Goal: Task Accomplishment & Management: Manage account settings

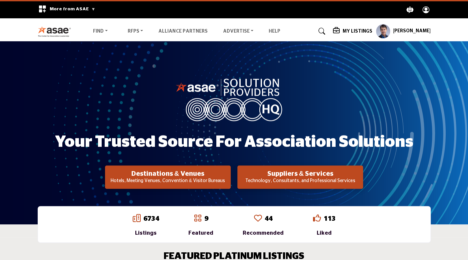
click at [365, 29] on h5 "My Listings" at bounding box center [357, 31] width 30 height 6
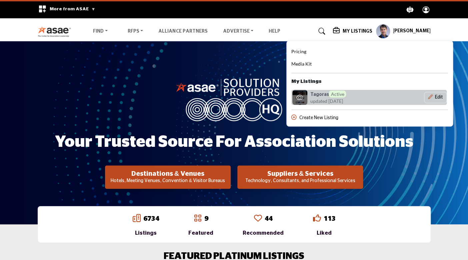
click at [330, 98] on span "updated [DATE]" at bounding box center [326, 101] width 33 height 7
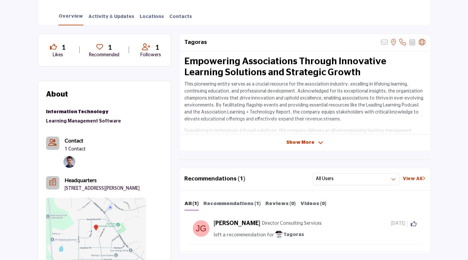
scroll to position [183, 0]
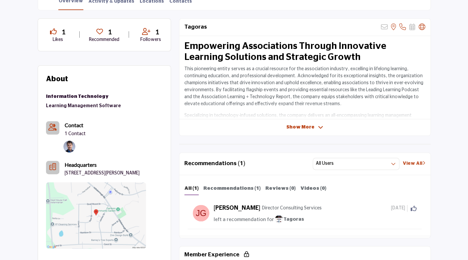
click at [307, 128] on span "Show More" at bounding box center [300, 127] width 28 height 7
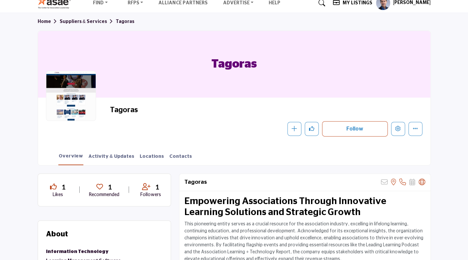
scroll to position [0, 0]
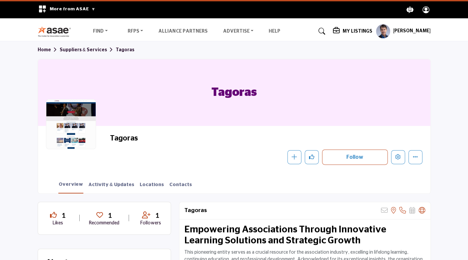
click at [370, 33] on h5 "My Listings" at bounding box center [357, 31] width 30 height 6
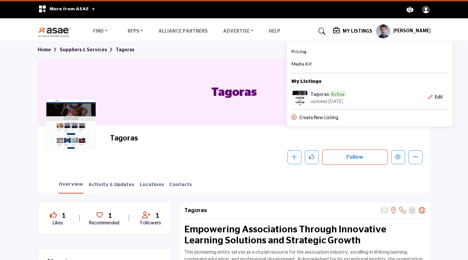
click at [454, 184] on section "Home Suppliers & Services Tagoras Tagoras Tagoras Follow Following Message Reco…" at bounding box center [234, 117] width 468 height 152
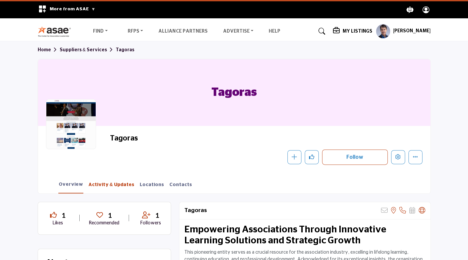
click at [114, 186] on link "Activity & Updates" at bounding box center [111, 187] width 47 height 12
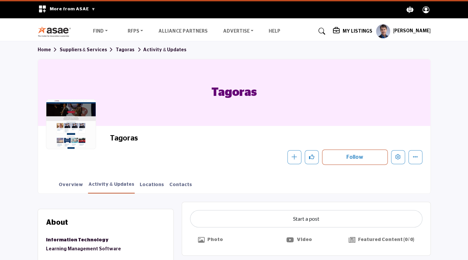
click at [362, 31] on h5 "My Listings" at bounding box center [357, 31] width 30 height 6
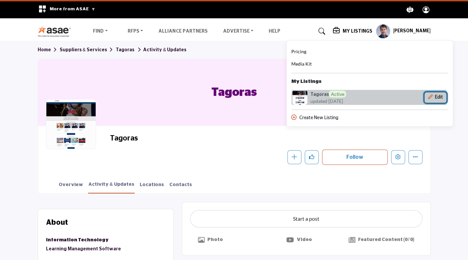
click at [446, 98] on button "Edit" at bounding box center [435, 97] width 23 height 11
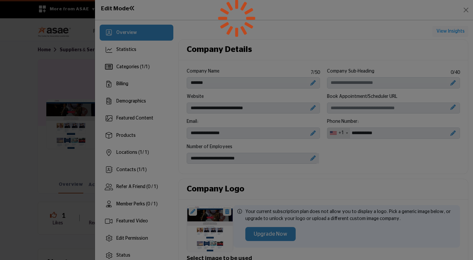
scroll to position [236, 0]
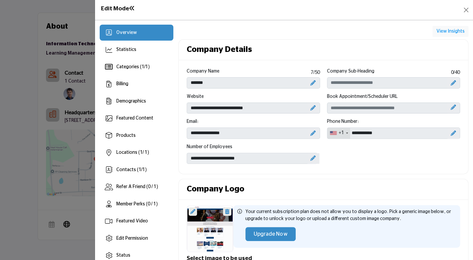
click at [450, 82] on icon at bounding box center [452, 82] width 5 height 5
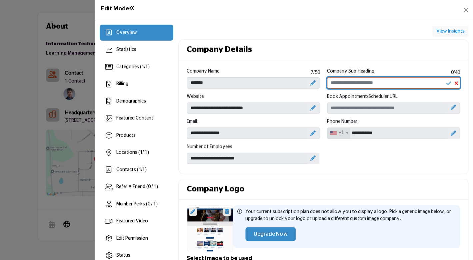
click at [358, 83] on input "Enter Company Sub-Heading" at bounding box center [393, 82] width 133 height 11
type input "**********"
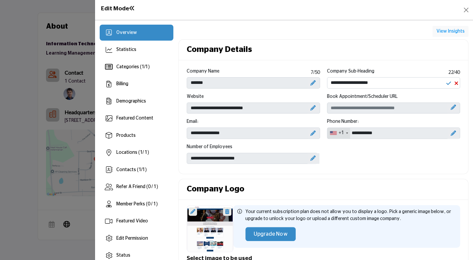
click at [310, 159] on icon at bounding box center [312, 158] width 5 height 5
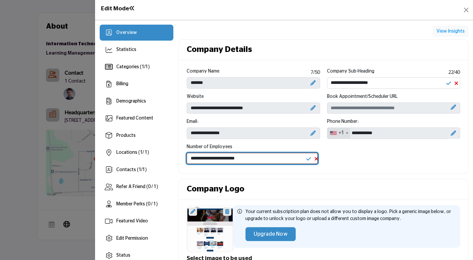
select select "***"
click option "*****" at bounding box center [0, 0] width 0 height 0
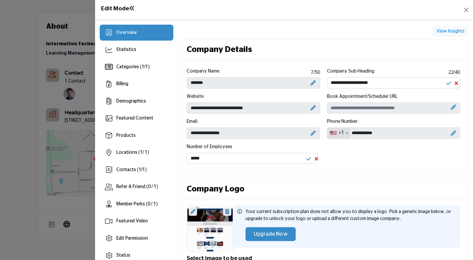
click at [367, 159] on div "Company Name 7 /50 ******* Company Sub-Heading 22 /40 Website +1" at bounding box center [323, 118] width 280 height 101
click at [306, 160] on icon at bounding box center [308, 158] width 5 height 5
click at [310, 108] on icon at bounding box center [312, 107] width 5 height 5
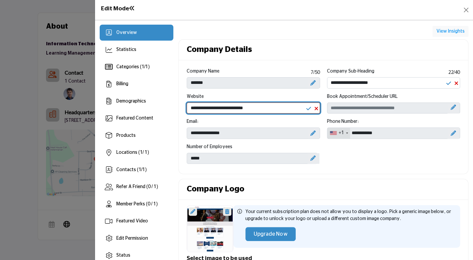
drag, startPoint x: 215, startPoint y: 108, endPoint x: 261, endPoint y: 108, distance: 45.3
click at [261, 108] on input "**********" at bounding box center [252, 108] width 133 height 11
type input "**********"
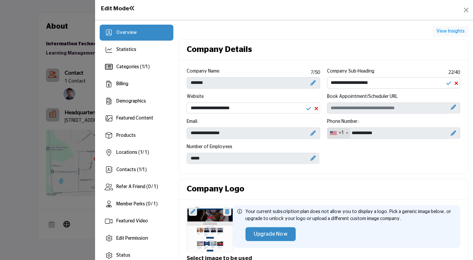
click at [415, 158] on div "Company Name 7 /50 ******* Company Sub-Heading 22 /40 Website +1" at bounding box center [323, 118] width 280 height 101
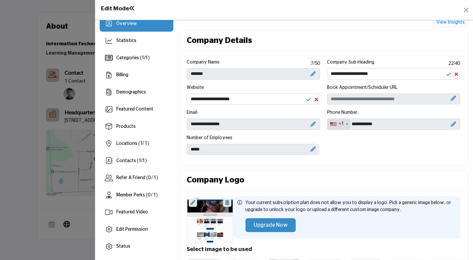
scroll to position [0, 0]
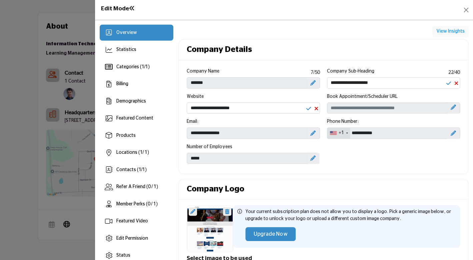
click at [446, 85] on icon at bounding box center [448, 83] width 5 height 5
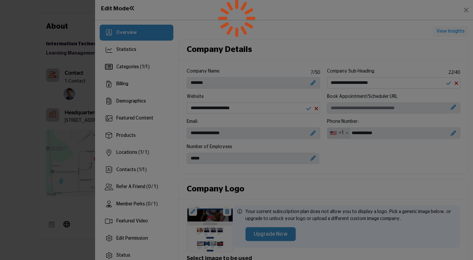
scroll to position [244, 0]
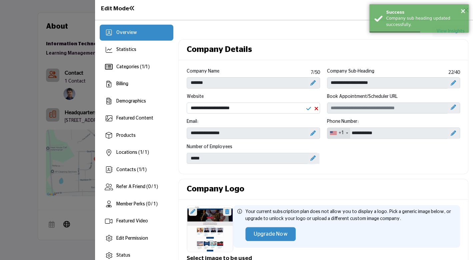
click at [306, 108] on icon at bounding box center [308, 108] width 5 height 5
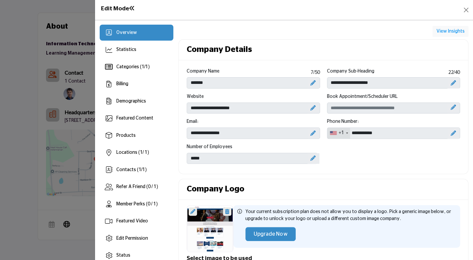
click at [450, 134] on icon at bounding box center [452, 133] width 5 height 5
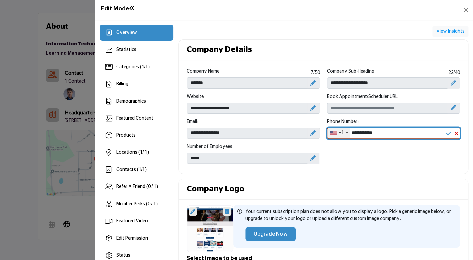
drag, startPoint x: 370, startPoint y: 133, endPoint x: 397, endPoint y: 133, distance: 27.3
click at [397, 133] on input "**********" at bounding box center [393, 133] width 133 height 11
type input "**********"
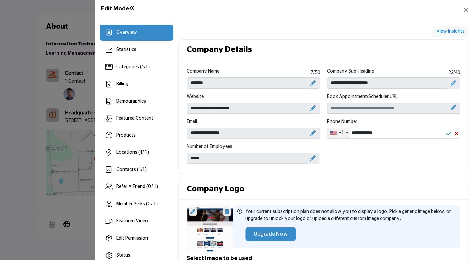
click at [446, 133] on icon at bounding box center [448, 133] width 5 height 5
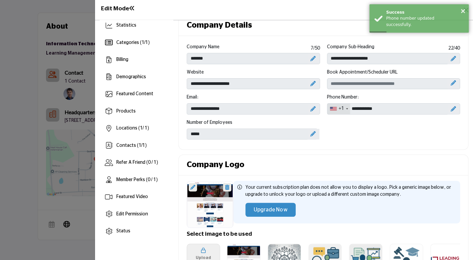
scroll to position [0, 0]
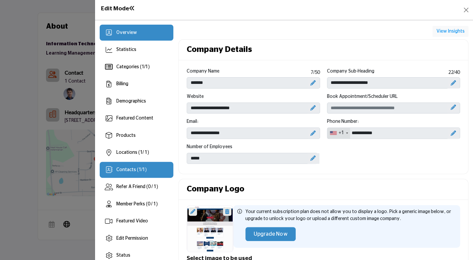
click at [130, 172] on span "Contacts ( 1 / 1 )" at bounding box center [131, 170] width 30 height 5
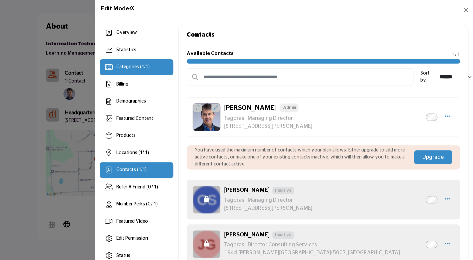
click at [132, 68] on span "Categories ( 1 / 1 )" at bounding box center [132, 67] width 33 height 5
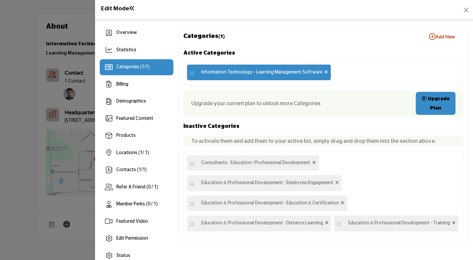
click at [324, 72] on icon at bounding box center [326, 72] width 4 height 5
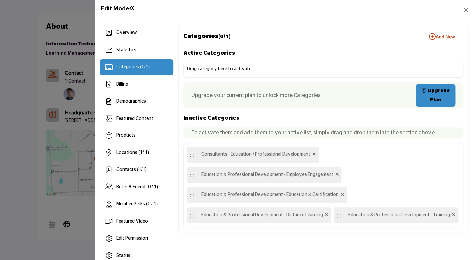
drag, startPoint x: 273, startPoint y: 149, endPoint x: 270, endPoint y: 77, distance: 71.7
click at [270, 77] on div "Active Categories Drag category here to activate. Upgrade your current plan to …" at bounding box center [323, 138] width 280 height 180
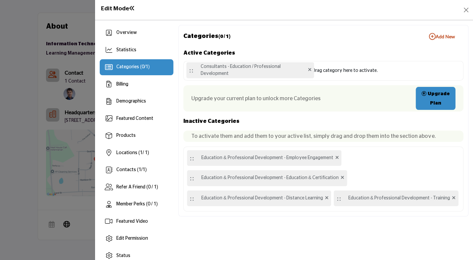
drag, startPoint x: 190, startPoint y: 146, endPoint x: 191, endPoint y: 70, distance: 75.3
click at [191, 70] on span "::" at bounding box center [191, 70] width 5 height 13
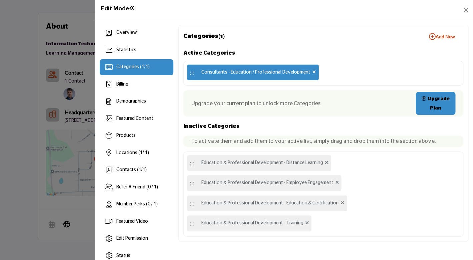
click at [434, 101] on link "Upgrade Plan" at bounding box center [435, 103] width 40 height 23
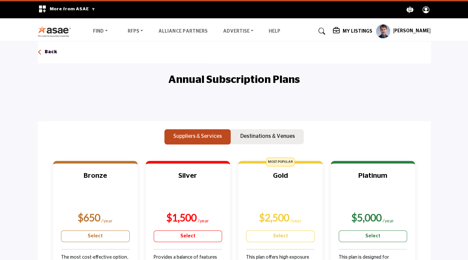
click at [369, 33] on h5 "My Listings" at bounding box center [357, 31] width 30 height 6
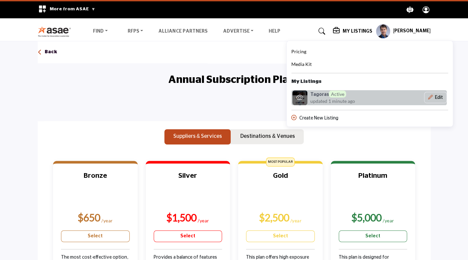
click at [334, 97] on h6 "Tagoras Active" at bounding box center [328, 94] width 36 height 7
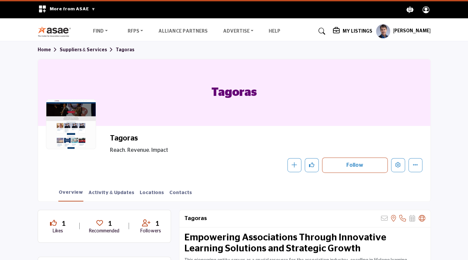
click at [361, 32] on h5 "My Listings" at bounding box center [357, 31] width 30 height 6
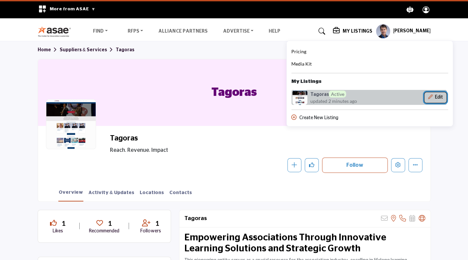
click at [446, 99] on button "Edit" at bounding box center [435, 97] width 23 height 11
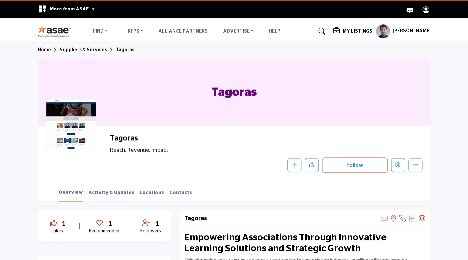
click at [372, 31] on h5 "My Listings" at bounding box center [357, 31] width 30 height 6
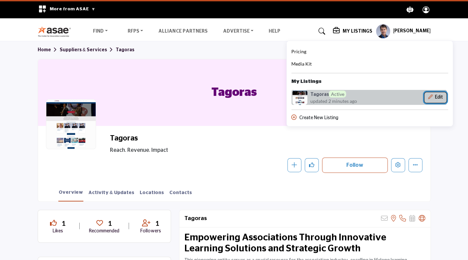
click at [446, 98] on button "Edit" at bounding box center [435, 97] width 23 height 11
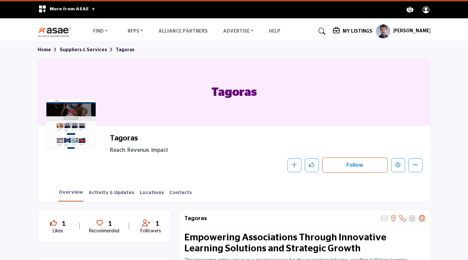
click at [371, 31] on h5 "My Listings" at bounding box center [357, 31] width 30 height 6
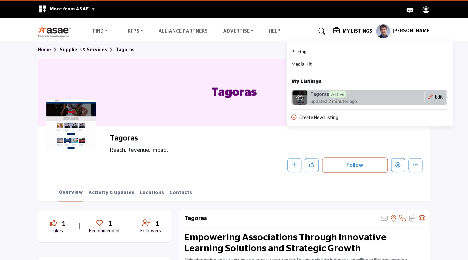
click at [373, 97] on div "Tagoras Active updated 2 minutes ago" at bounding box center [342, 98] width 65 height 14
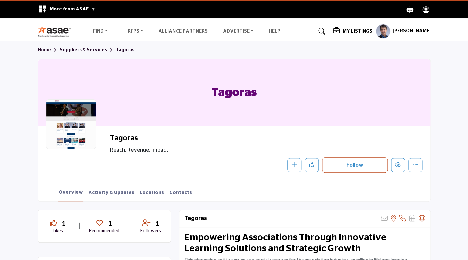
click at [372, 31] on h5 "My Listings" at bounding box center [357, 31] width 30 height 6
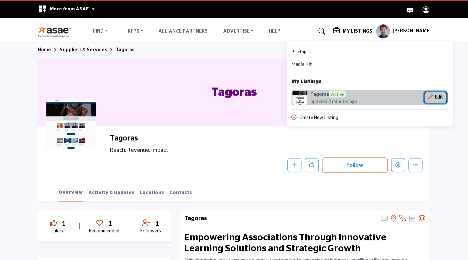
click at [446, 98] on button "Edit" at bounding box center [435, 97] width 23 height 11
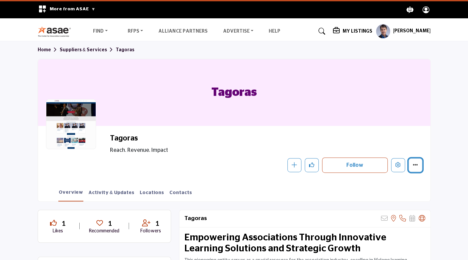
click at [416, 169] on button "More details" at bounding box center [415, 165] width 14 height 14
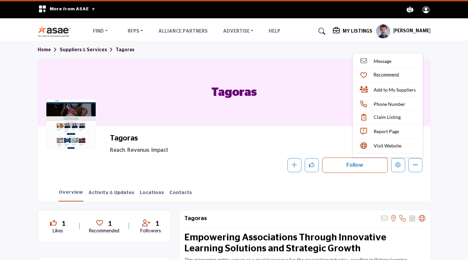
click at [297, 139] on div "Tagoras Reach. Revenue. Impact" at bounding box center [264, 144] width 309 height 20
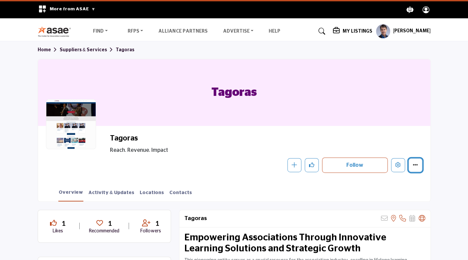
click at [413, 165] on icon "More details" at bounding box center [414, 164] width 5 height 5
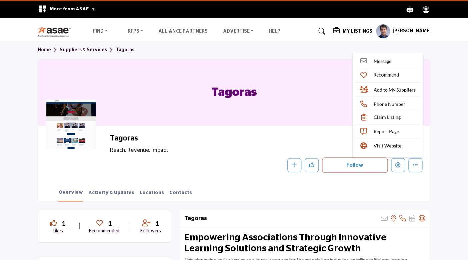
click at [367, 33] on h5 "My Listings" at bounding box center [357, 31] width 30 height 6
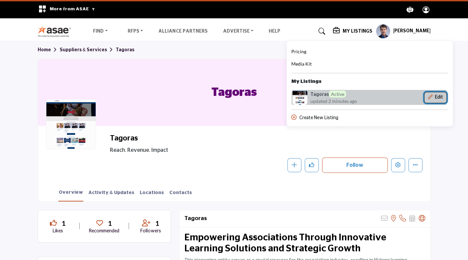
click at [446, 96] on button "Edit" at bounding box center [435, 97] width 23 height 11
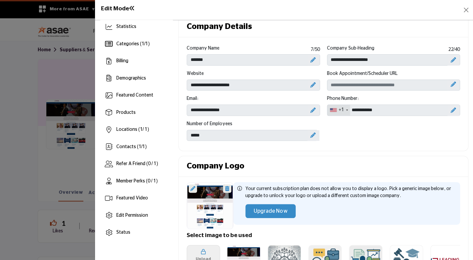
scroll to position [22, 0]
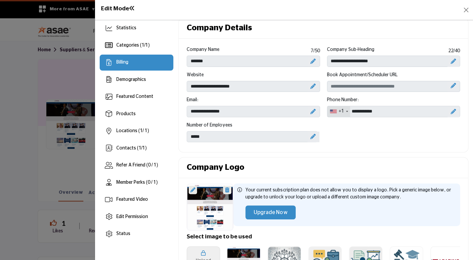
click at [121, 64] on span "Billing" at bounding box center [122, 62] width 12 height 5
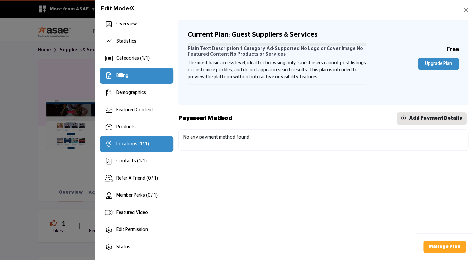
click at [132, 143] on span "Locations ( 1 / 1)" at bounding box center [132, 144] width 33 height 5
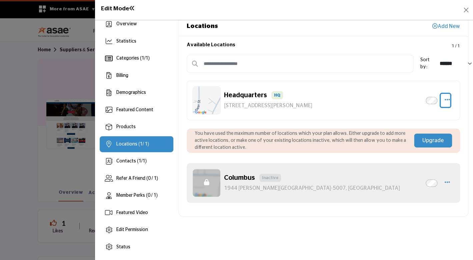
click at [444, 101] on icon "button" at bounding box center [446, 100] width 5 height 6
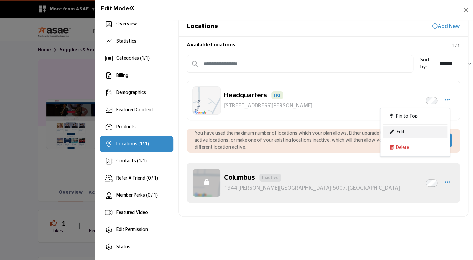
click at [402, 133] on link "Edit" at bounding box center [414, 132] width 65 height 12
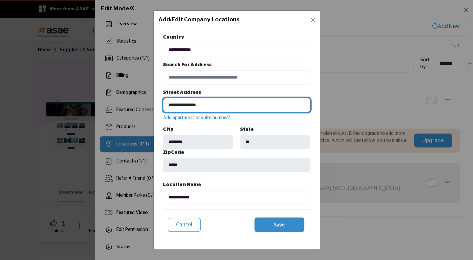
drag, startPoint x: 207, startPoint y: 104, endPoint x: 185, endPoint y: 102, distance: 22.0
click at [185, 102] on input "**********" at bounding box center [236, 105] width 147 height 14
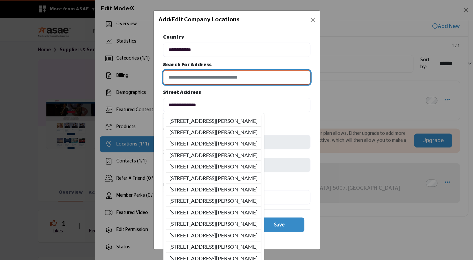
click at [228, 72] on input at bounding box center [236, 77] width 147 height 14
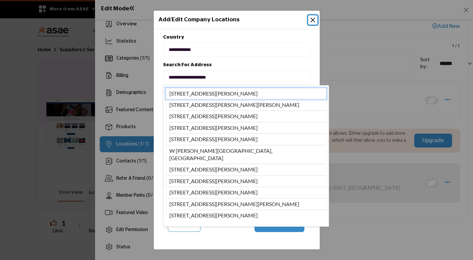
click at [229, 96] on li "309 West Weaver Street, Carrboro, NC, 27510, USA" at bounding box center [246, 93] width 161 height 11
type input "**********"
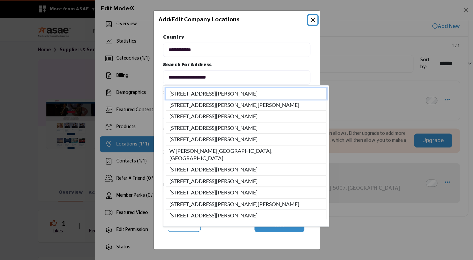
type input "**********"
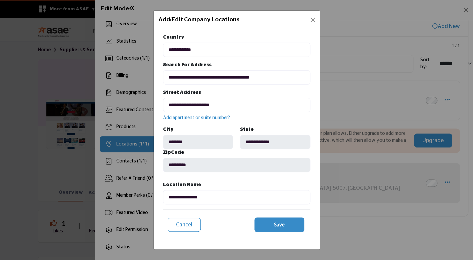
click at [215, 117] on link "Add apartment or suite number?" at bounding box center [196, 118] width 67 height 5
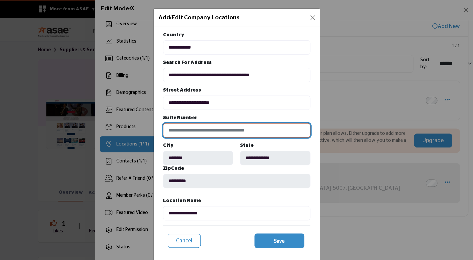
click at [211, 131] on input at bounding box center [236, 130] width 147 height 14
type input "*********"
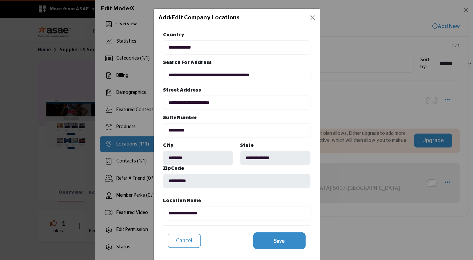
click at [281, 243] on span "Save" at bounding box center [279, 241] width 11 height 8
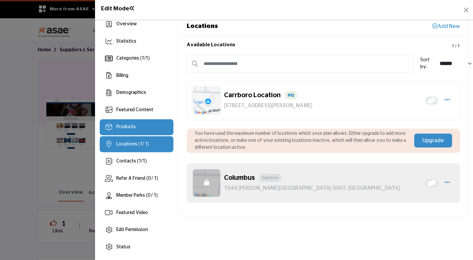
click at [128, 128] on span "Products" at bounding box center [125, 127] width 19 height 5
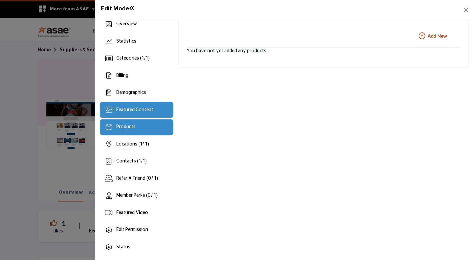
click at [138, 111] on span "Featured Content" at bounding box center [134, 110] width 37 height 5
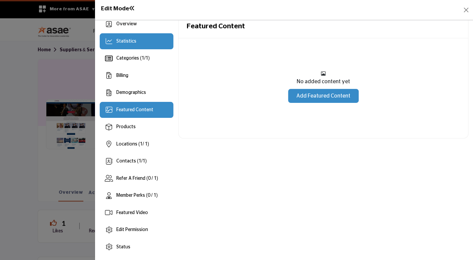
click at [134, 47] on div "Statistics" at bounding box center [137, 41] width 74 height 16
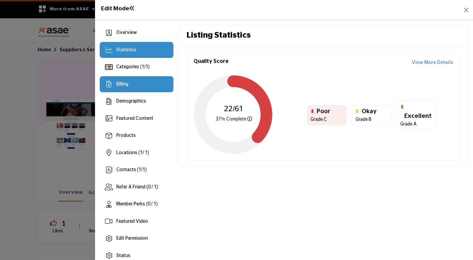
click at [127, 86] on span "Billing" at bounding box center [122, 84] width 12 height 5
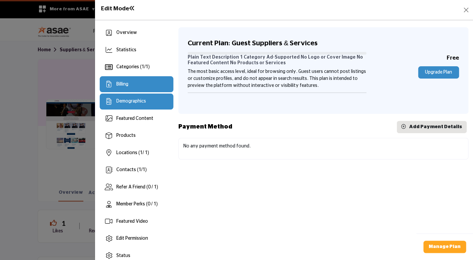
click at [123, 100] on span "Demographics" at bounding box center [131, 101] width 30 height 5
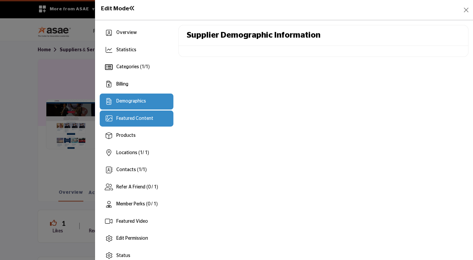
click at [136, 119] on span "Featured Content" at bounding box center [134, 118] width 37 height 5
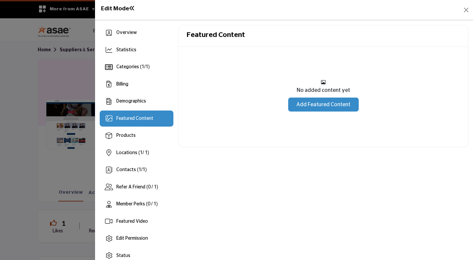
click at [325, 107] on link "Add Featured Content" at bounding box center [323, 105] width 71 height 14
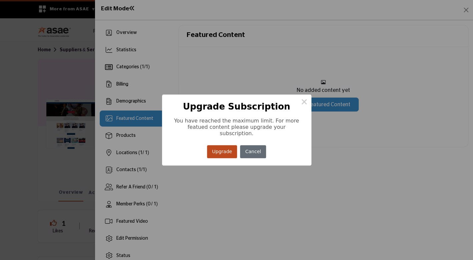
click at [252, 148] on button "Cancel" at bounding box center [253, 151] width 26 height 13
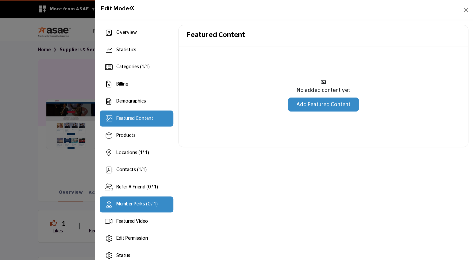
click at [142, 205] on span "Member Perks (0 / 1)" at bounding box center [136, 204] width 41 height 5
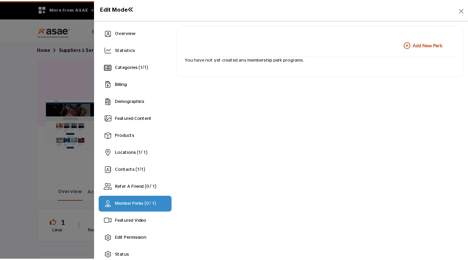
scroll to position [9, 0]
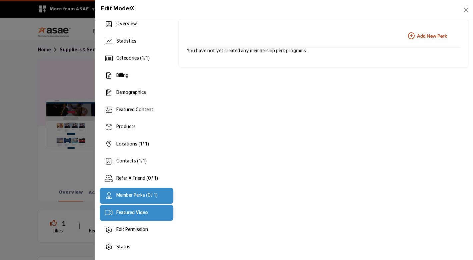
click at [142, 214] on span "Featured Video" at bounding box center [132, 212] width 32 height 5
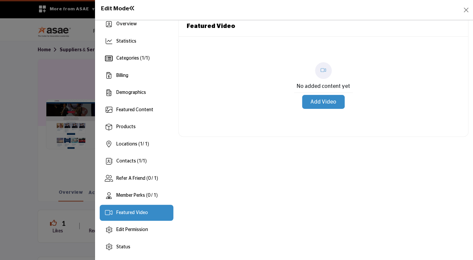
click at [326, 102] on button "Add Video" at bounding box center [323, 102] width 43 height 14
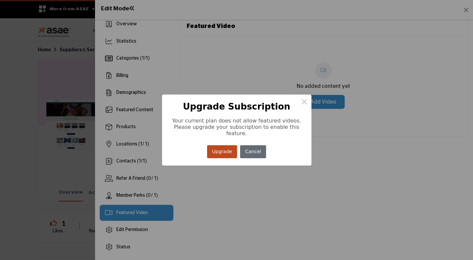
click at [251, 152] on button "Cancel" at bounding box center [253, 151] width 26 height 13
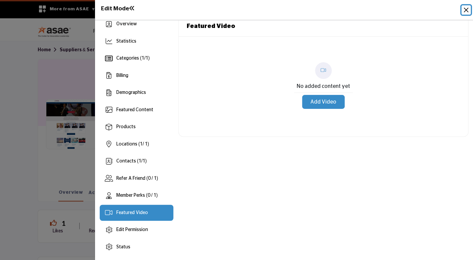
click at [467, 11] on button "Close" at bounding box center [465, 9] width 9 height 9
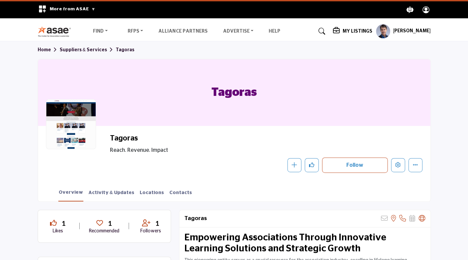
click at [359, 32] on h5 "My Listings" at bounding box center [357, 31] width 30 height 6
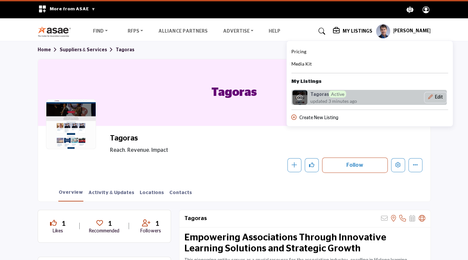
click at [332, 97] on h6 "Tagoras Active" at bounding box center [328, 94] width 36 height 7
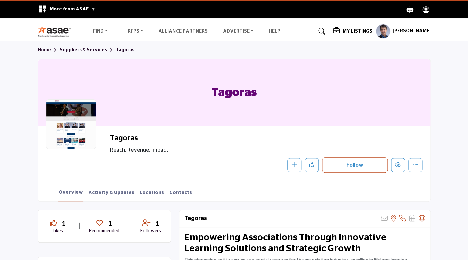
click at [370, 32] on h5 "My Listings" at bounding box center [357, 31] width 30 height 6
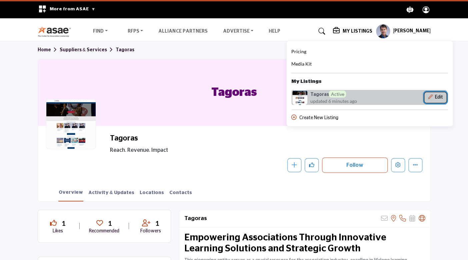
click at [446, 96] on button "Edit" at bounding box center [435, 97] width 23 height 11
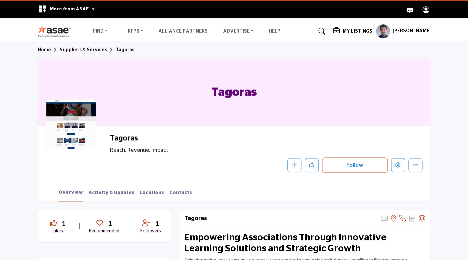
click at [372, 30] on h5 "My Listings" at bounding box center [357, 31] width 30 height 6
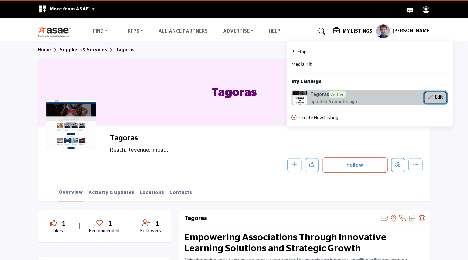
click at [446, 95] on button "Edit" at bounding box center [435, 97] width 23 height 11
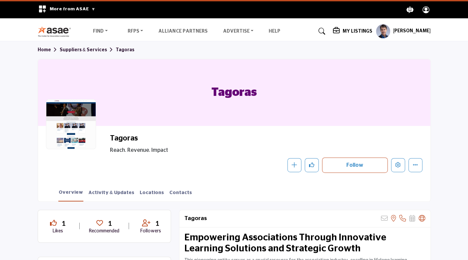
scroll to position [117, 0]
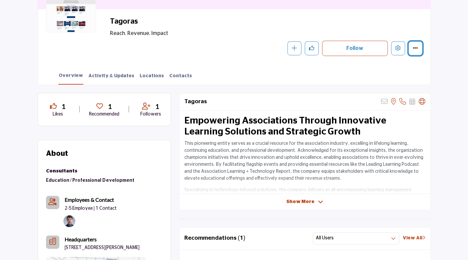
click at [411, 44] on button "More details" at bounding box center [415, 48] width 14 height 14
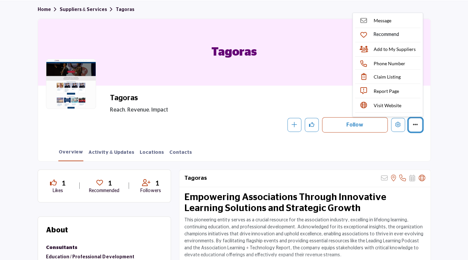
scroll to position [0, 0]
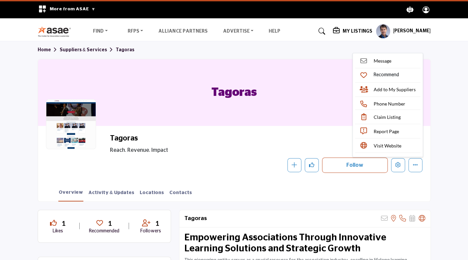
click at [447, 58] on section "Home Suppliers & Services Tagoras Tagoras Tagoras Reach. Revenue. Impact Follow…" at bounding box center [234, 121] width 468 height 160
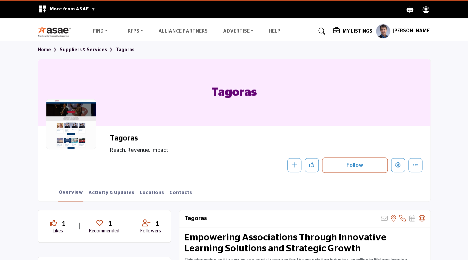
click at [366, 30] on h5 "My Listings" at bounding box center [357, 31] width 30 height 6
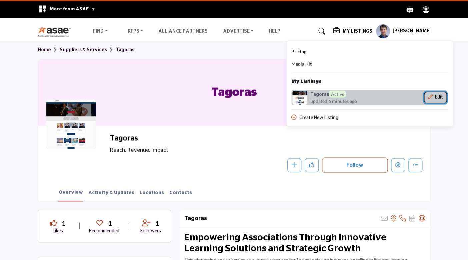
click at [432, 95] on icon "Show Company Details With Edit Page" at bounding box center [430, 97] width 5 height 5
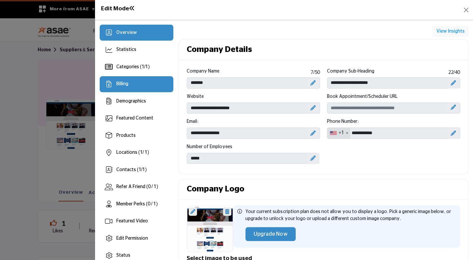
click at [133, 83] on div "Billing" at bounding box center [137, 84] width 74 height 16
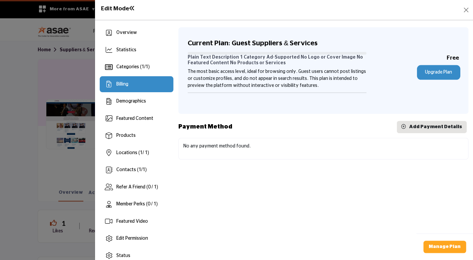
click at [437, 73] on link "Upgrade Plan" at bounding box center [438, 72] width 41 height 12
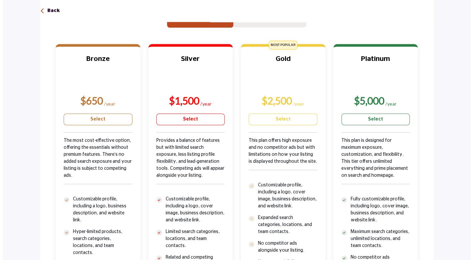
scroll to position [98, 0]
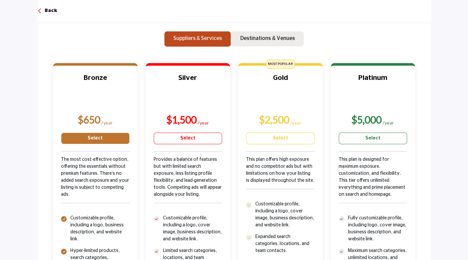
click at [93, 139] on link "Select" at bounding box center [95, 139] width 69 height 12
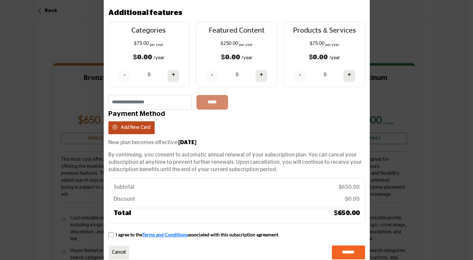
scroll to position [46, 0]
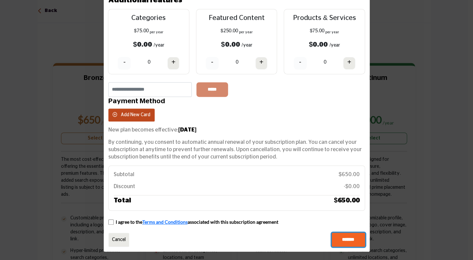
click at [347, 240] on input "*******" at bounding box center [347, 240] width 33 height 14
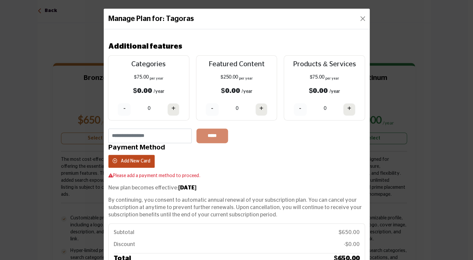
scroll to position [58, 0]
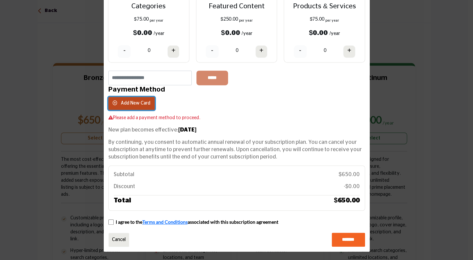
click at [130, 104] on span "Add New Card" at bounding box center [136, 103] width 30 height 5
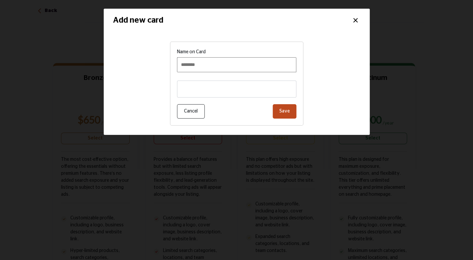
click at [215, 67] on input "Name on Card" at bounding box center [236, 64] width 119 height 15
click at [235, 61] on input "*********" at bounding box center [236, 64] width 119 height 15
type input "*********"
click at [283, 113] on button "Save" at bounding box center [284, 111] width 24 height 14
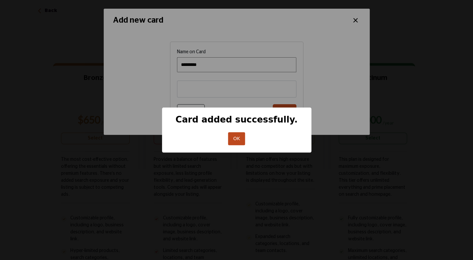
click at [233, 143] on button "OK" at bounding box center [236, 138] width 17 height 13
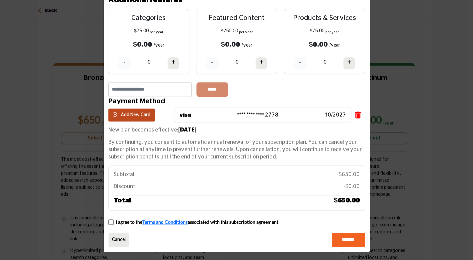
scroll to position [46, 0]
click at [351, 240] on input "*******" at bounding box center [347, 240] width 33 height 14
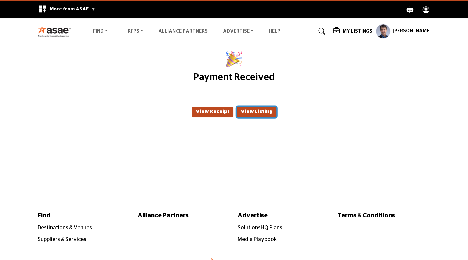
click at [253, 112] on button "View Listing" at bounding box center [256, 112] width 40 height 11
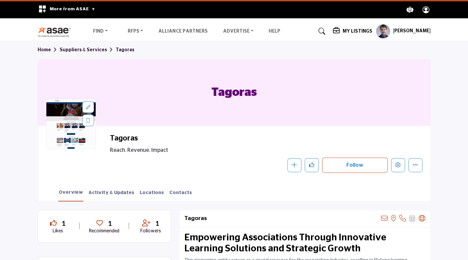
click at [87, 106] on icon at bounding box center [88, 107] width 5 height 5
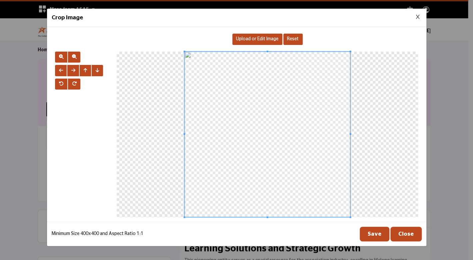
click at [250, 40] on span "Upload or Edit Image" at bounding box center [257, 39] width 42 height 5
click at [389, 134] on div at bounding box center [265, 135] width 297 height 166
click at [375, 234] on button "Save" at bounding box center [374, 234] width 30 height 15
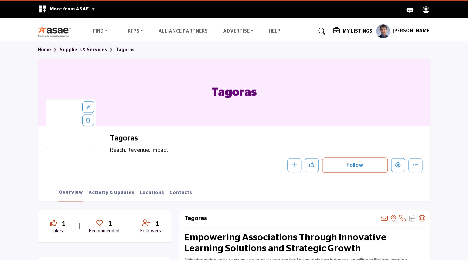
click at [90, 106] on div at bounding box center [88, 107] width 12 height 12
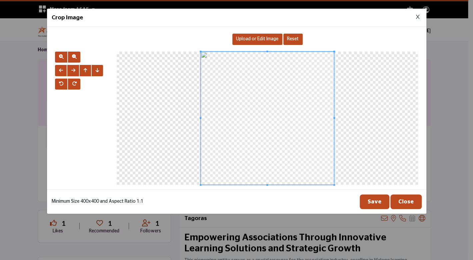
click at [263, 37] on span "Upload or Edit Image" at bounding box center [257, 39] width 42 height 5
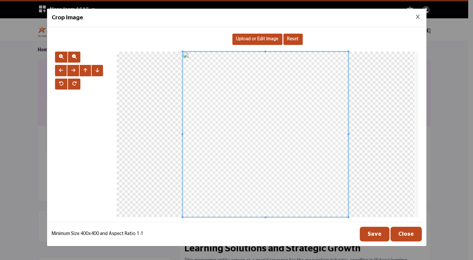
click at [406, 235] on button "Close" at bounding box center [405, 234] width 31 height 15
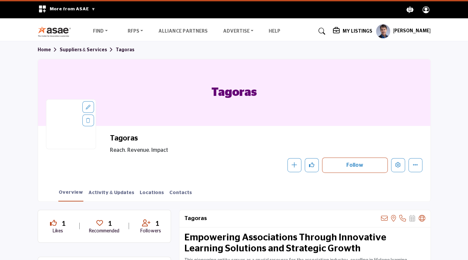
click at [88, 108] on icon at bounding box center [88, 107] width 5 height 5
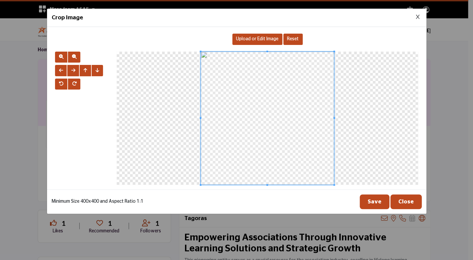
click at [258, 43] on div "Upload or Edit Image" at bounding box center [257, 39] width 50 height 11
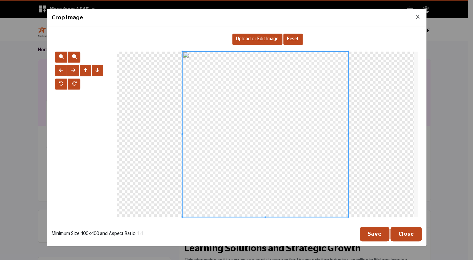
click at [381, 236] on button "Save" at bounding box center [374, 234] width 30 height 15
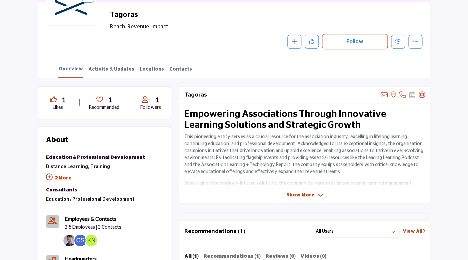
scroll to position [146, 0]
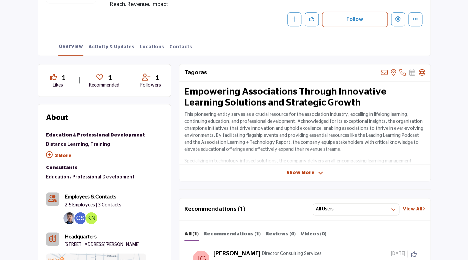
click at [50, 155] on icon at bounding box center [49, 155] width 7 height 7
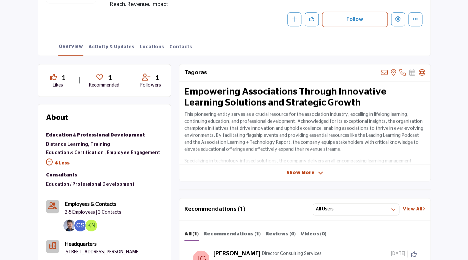
click at [49, 160] on icon at bounding box center [49, 162] width 7 height 7
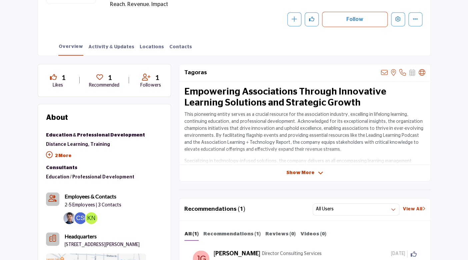
scroll to position [0, 0]
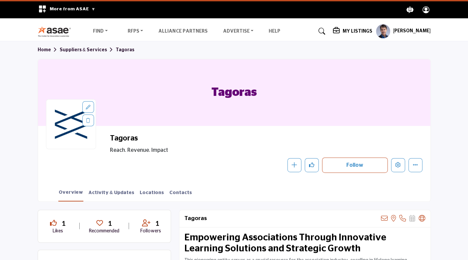
click at [372, 31] on h5 "My Listings" at bounding box center [357, 31] width 30 height 6
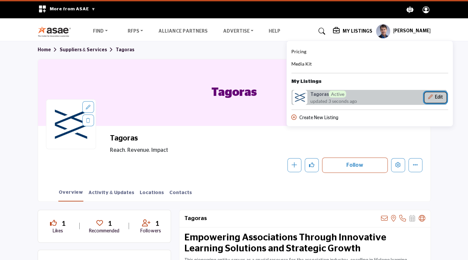
click at [446, 96] on button "Edit" at bounding box center [435, 97] width 23 height 11
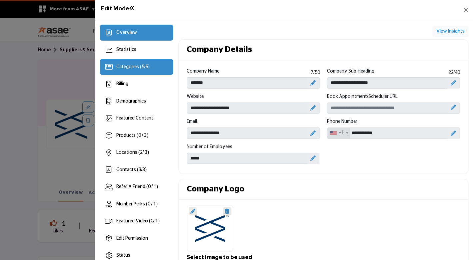
click at [129, 65] on span "Categories ( 5 / 5 )" at bounding box center [132, 67] width 33 height 5
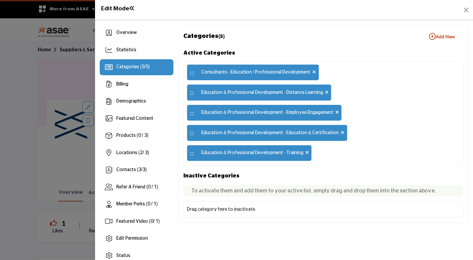
click at [335, 113] on icon at bounding box center [337, 112] width 4 height 5
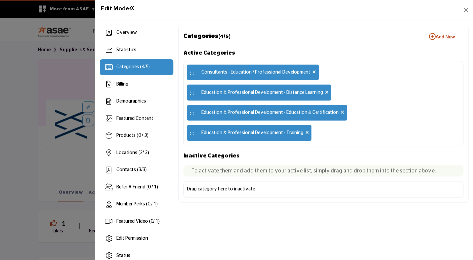
click at [205, 191] on div "Drag category here to inactivate." at bounding box center [221, 189] width 69 height 7
click at [438, 35] on b "Add New Add New" at bounding box center [442, 36] width 26 height 7
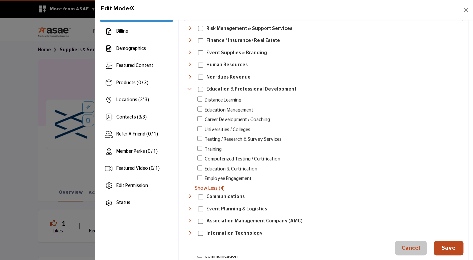
scroll to position [54, 0]
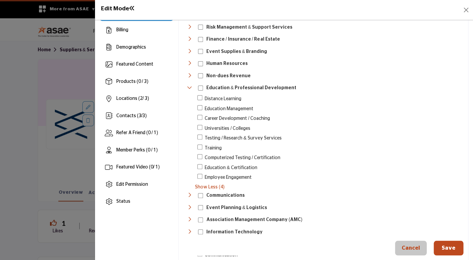
click at [188, 73] on icon "Toggle Category" at bounding box center [189, 75] width 5 height 5
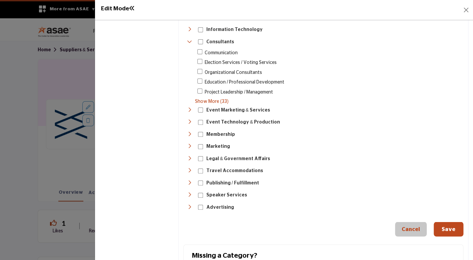
scroll to position [290, 0]
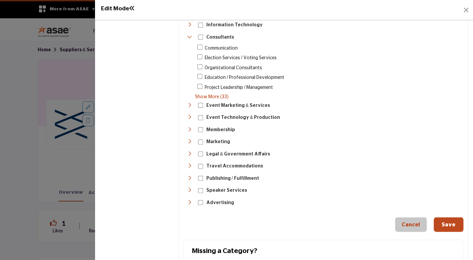
click at [189, 115] on icon "Toggle Category" at bounding box center [189, 117] width 5 height 5
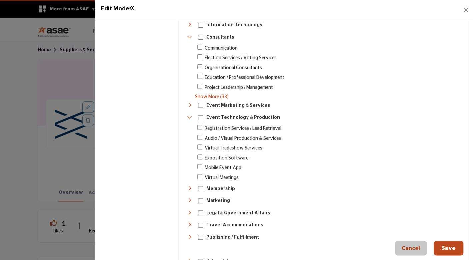
click at [189, 115] on icon "Toggle Category" at bounding box center [189, 117] width 5 height 5
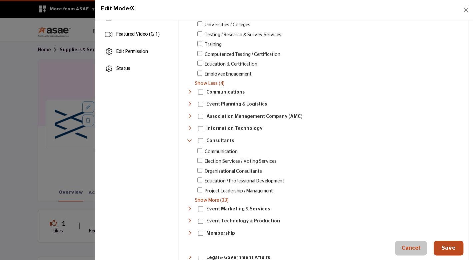
scroll to position [185, 0]
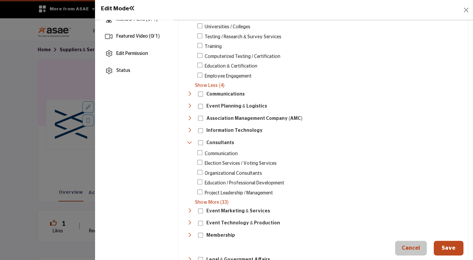
click at [188, 128] on icon "Toggle Category" at bounding box center [189, 130] width 5 height 5
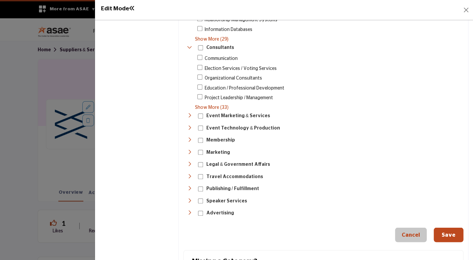
scroll to position [336, 0]
click at [190, 137] on icon "Toggle Category" at bounding box center [189, 139] width 5 height 5
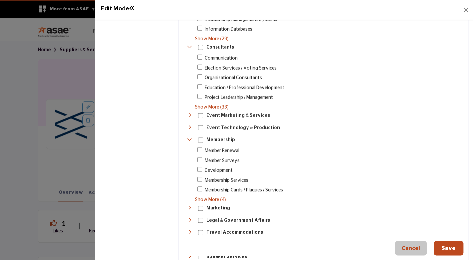
click at [190, 137] on icon "Toggle Category" at bounding box center [189, 139] width 5 height 5
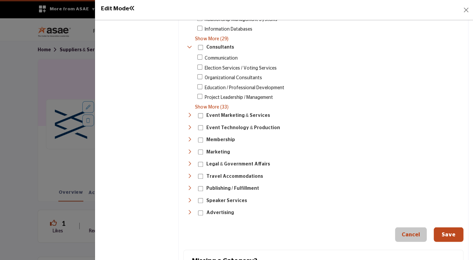
click at [187, 125] on icon "Toggle Category" at bounding box center [189, 127] width 5 height 5
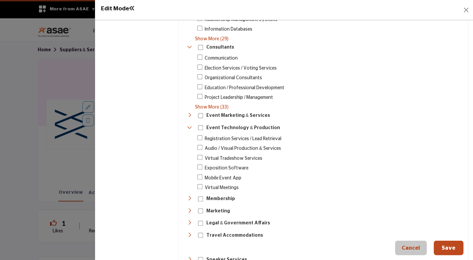
click at [188, 125] on icon "Toggle Category" at bounding box center [189, 127] width 5 height 5
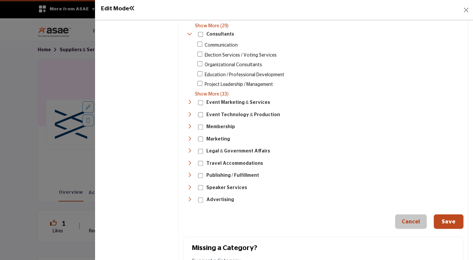
scroll to position [358, 0]
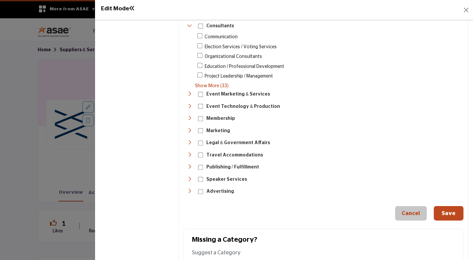
click at [450, 206] on button "Save" at bounding box center [448, 213] width 30 height 15
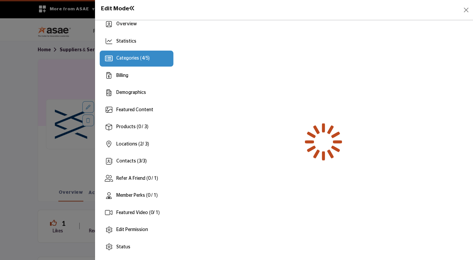
scroll to position [9, 0]
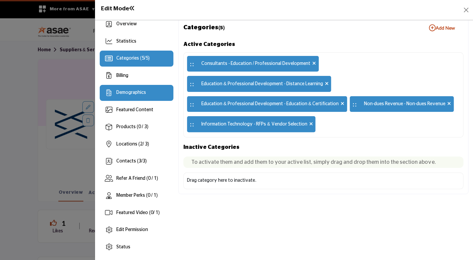
click at [129, 96] on div "Demographics" at bounding box center [131, 92] width 30 height 7
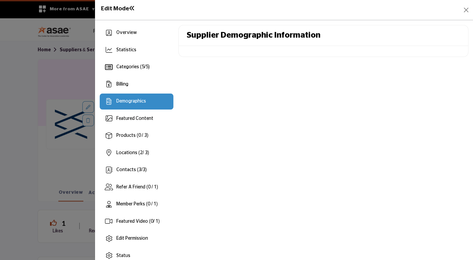
click at [260, 32] on h2 "Supplier Demographic Information" at bounding box center [253, 36] width 134 height 10
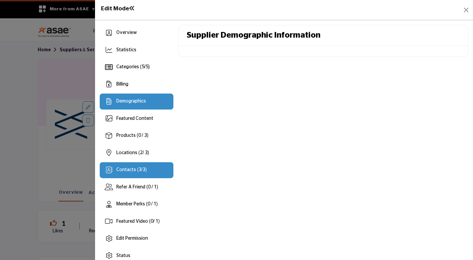
click at [129, 166] on div "Contacts ( 3 / 3 )" at bounding box center [137, 170] width 74 height 16
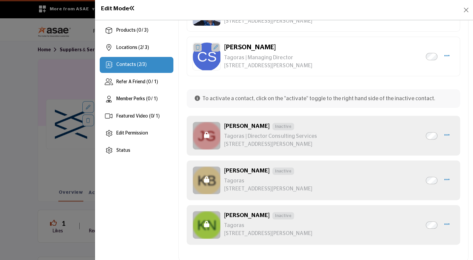
scroll to position [117, 0]
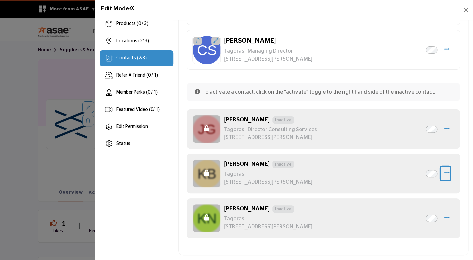
click at [444, 170] on icon "button" at bounding box center [446, 173] width 5 height 6
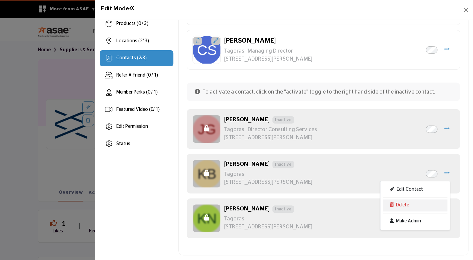
click at [392, 199] on link "Delete" at bounding box center [414, 205] width 65 height 12
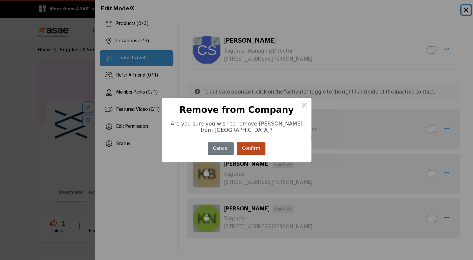
click at [253, 151] on button "Confirm" at bounding box center [250, 148] width 29 height 13
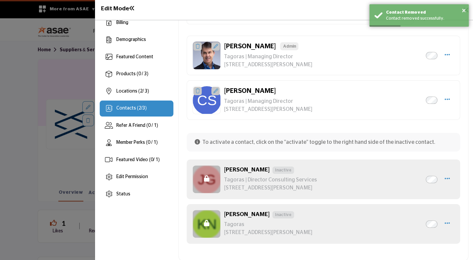
scroll to position [72, 0]
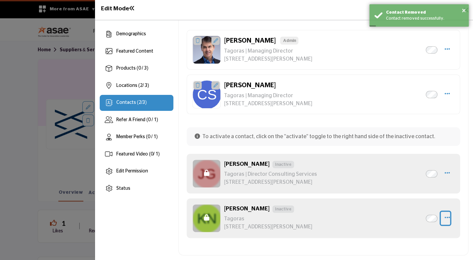
click at [444, 214] on icon "button" at bounding box center [446, 217] width 5 height 6
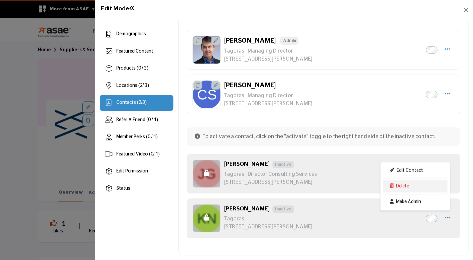
click at [400, 181] on link "Delete" at bounding box center [414, 186] width 65 height 12
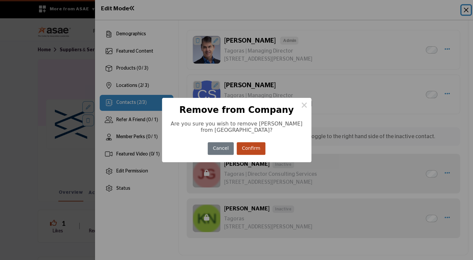
click at [252, 150] on button "Confirm" at bounding box center [250, 148] width 29 height 13
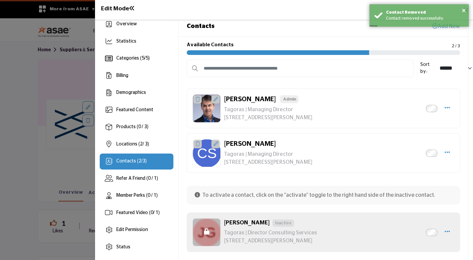
click at [214, 145] on icon at bounding box center [215, 144] width 5 height 5
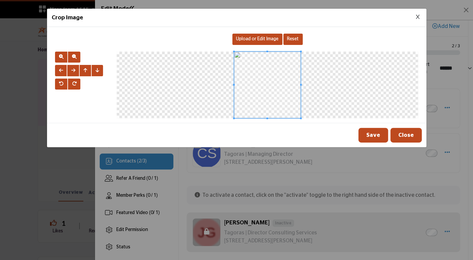
click at [257, 37] on span "Upload or Edit Image" at bounding box center [257, 39] width 42 height 5
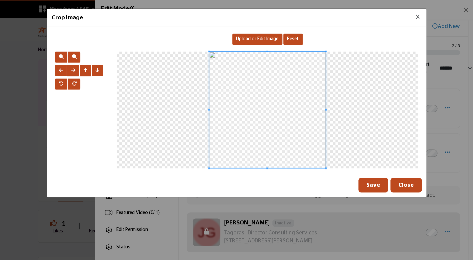
click at [409, 186] on button "Close" at bounding box center [405, 185] width 31 height 15
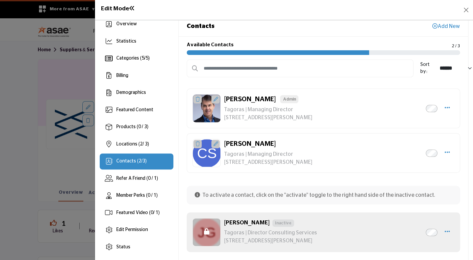
click at [208, 153] on img at bounding box center [206, 153] width 28 height 28
click at [216, 145] on icon at bounding box center [215, 144] width 5 height 5
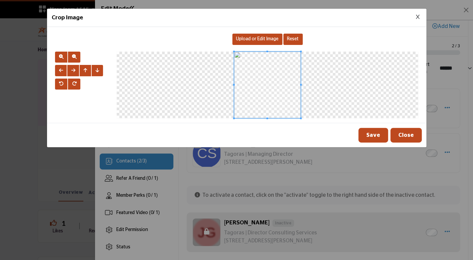
click at [270, 79] on span at bounding box center [267, 85] width 67 height 67
click at [261, 38] on span "Upload or Edit Image" at bounding box center [257, 39] width 42 height 5
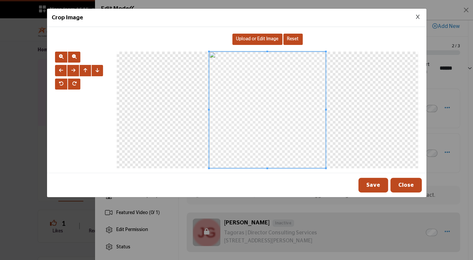
click at [378, 186] on button "Save" at bounding box center [373, 185] width 30 height 15
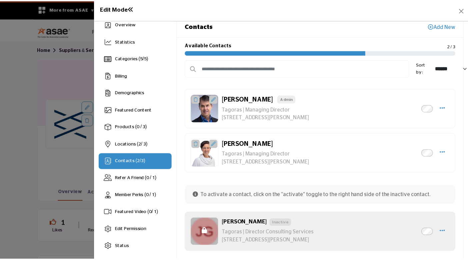
scroll to position [0, 0]
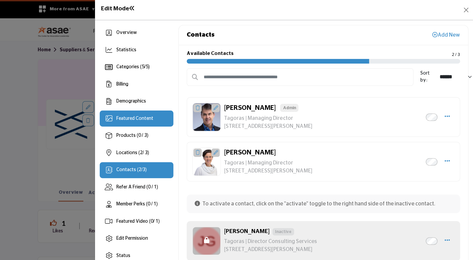
click at [128, 122] on div "Featured Content" at bounding box center [134, 118] width 37 height 7
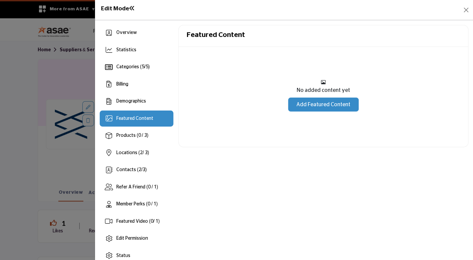
click at [335, 104] on link "Add Featured Content" at bounding box center [323, 105] width 71 height 14
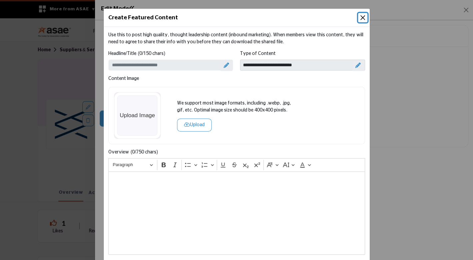
click at [361, 18] on button "Close" at bounding box center [362, 17] width 9 height 9
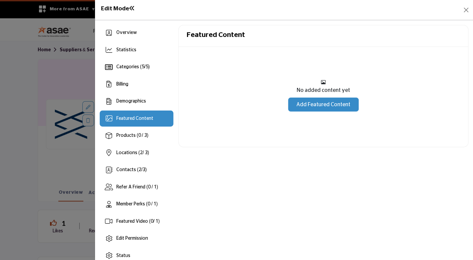
click at [108, 9] on h1 "Edit Mode" at bounding box center [118, 8] width 34 height 7
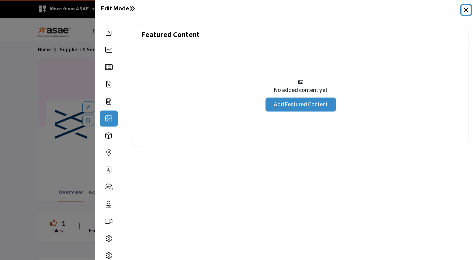
click at [466, 12] on button "Close" at bounding box center [465, 9] width 9 height 9
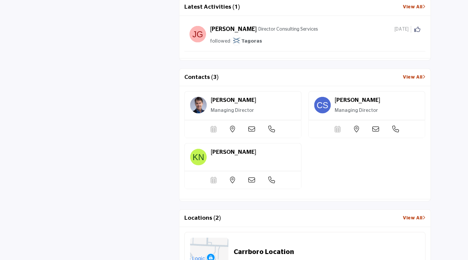
scroll to position [539, 0]
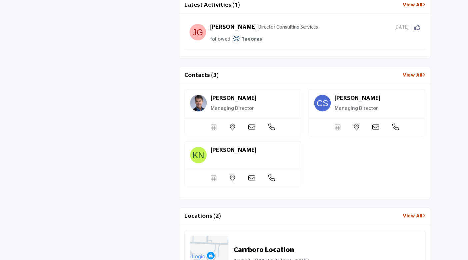
click at [301, 114] on div "Celisa Steele Managing Director" at bounding box center [242, 103] width 116 height 29
click at [295, 100] on div "[PERSON_NAME]" at bounding box center [252, 99] width 85 height 9
click at [256, 97] on span "[PERSON_NAME]" at bounding box center [232, 98] width 45 height 6
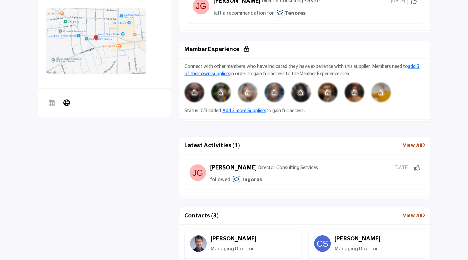
scroll to position [0, 0]
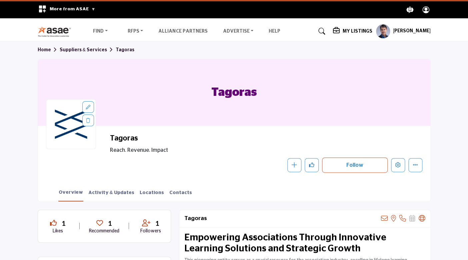
click at [371, 31] on h5 "My Listings" at bounding box center [357, 31] width 30 height 6
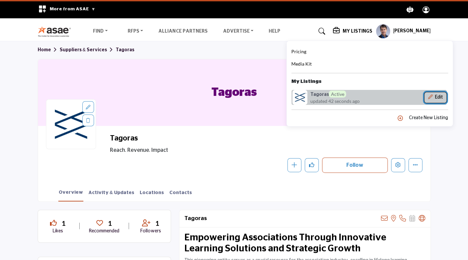
click at [446, 99] on button "Edit" at bounding box center [435, 97] width 23 height 11
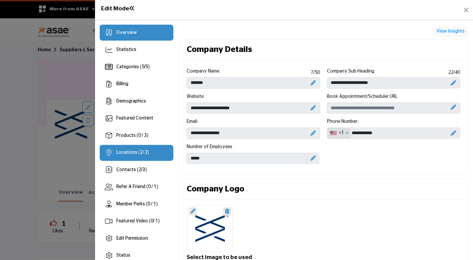
click at [128, 151] on span "Locations ( 2 / 3)" at bounding box center [132, 152] width 33 height 5
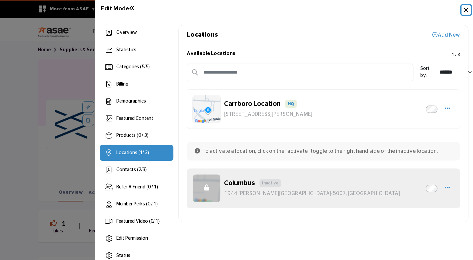
click at [467, 9] on button "Close" at bounding box center [465, 9] width 9 height 9
